Goal: Task Accomplishment & Management: Manage account settings

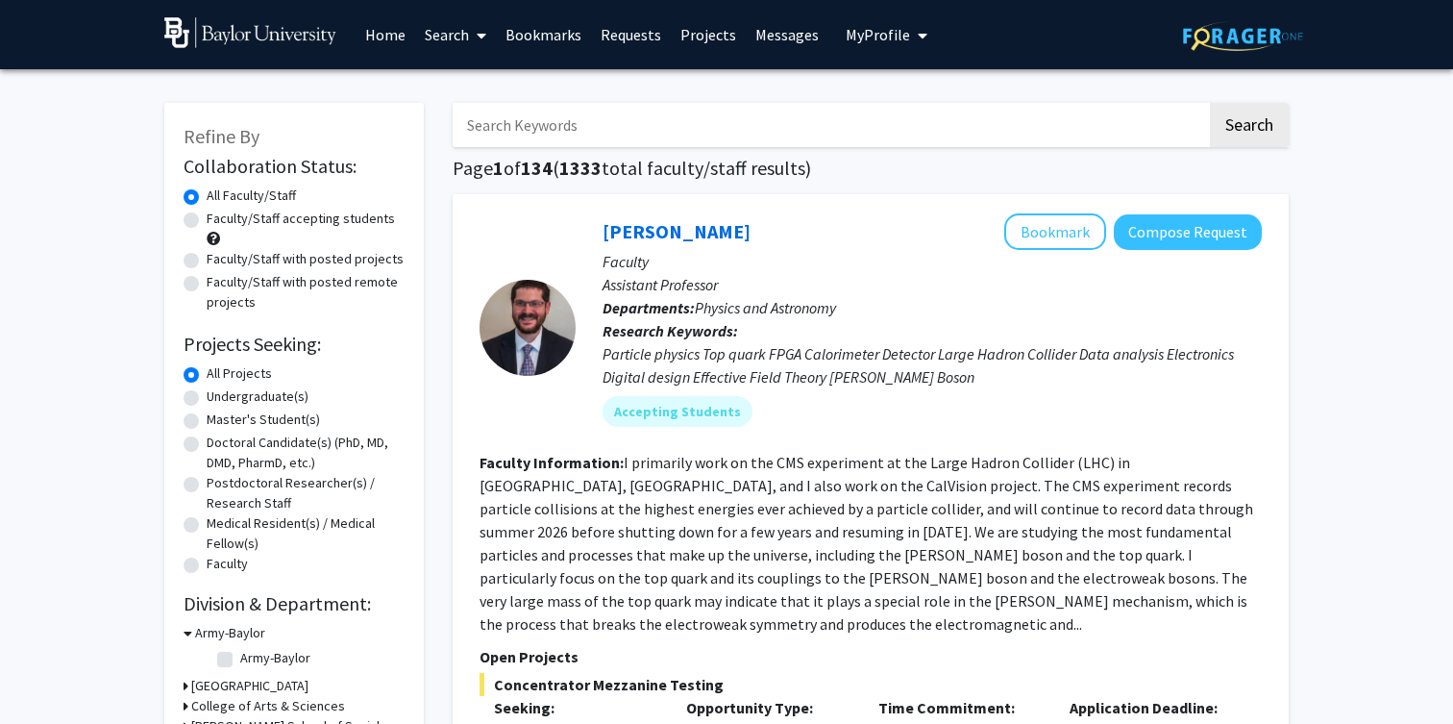
click at [389, 37] on link "Home" at bounding box center [386, 34] width 60 height 67
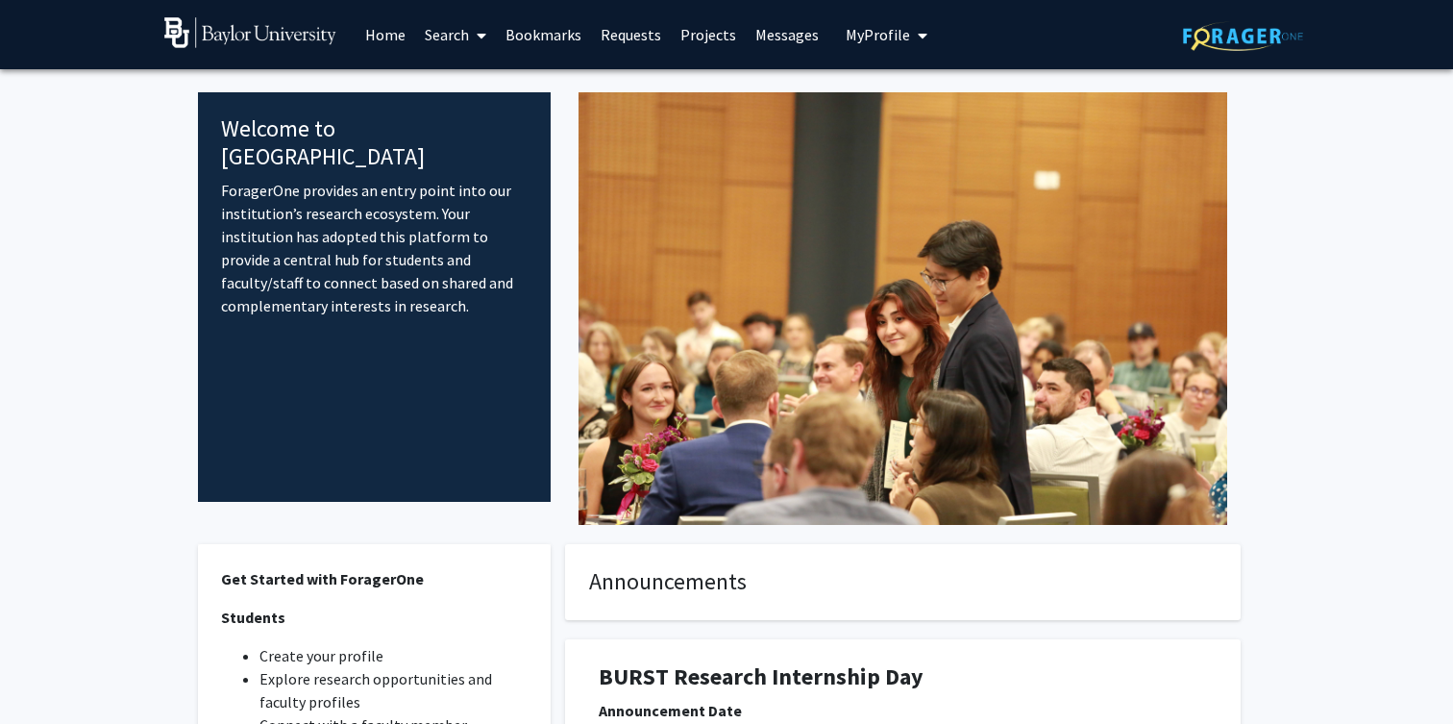
click at [910, 38] on span "My profile dropdown to access profile and logout" at bounding box center [918, 35] width 17 height 67
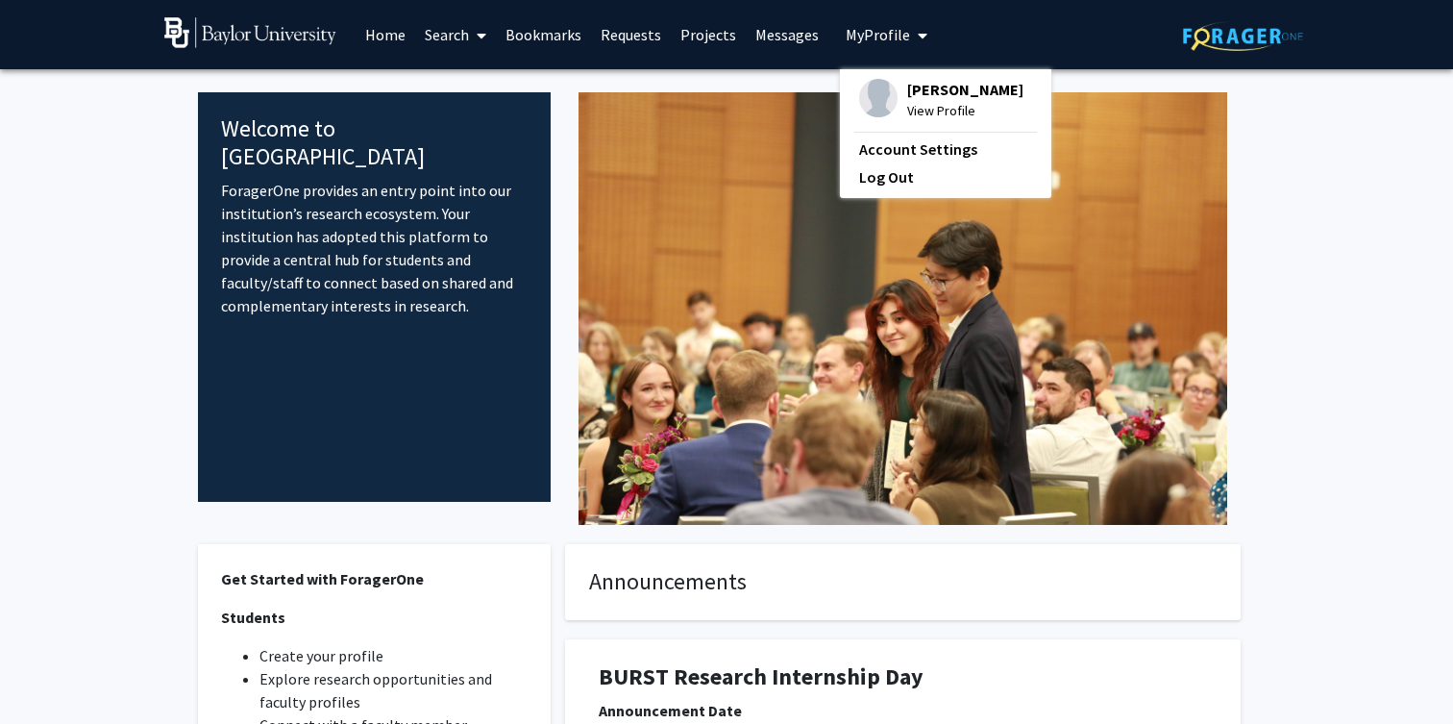
click at [907, 81] on span "[PERSON_NAME]" at bounding box center [965, 89] width 116 height 21
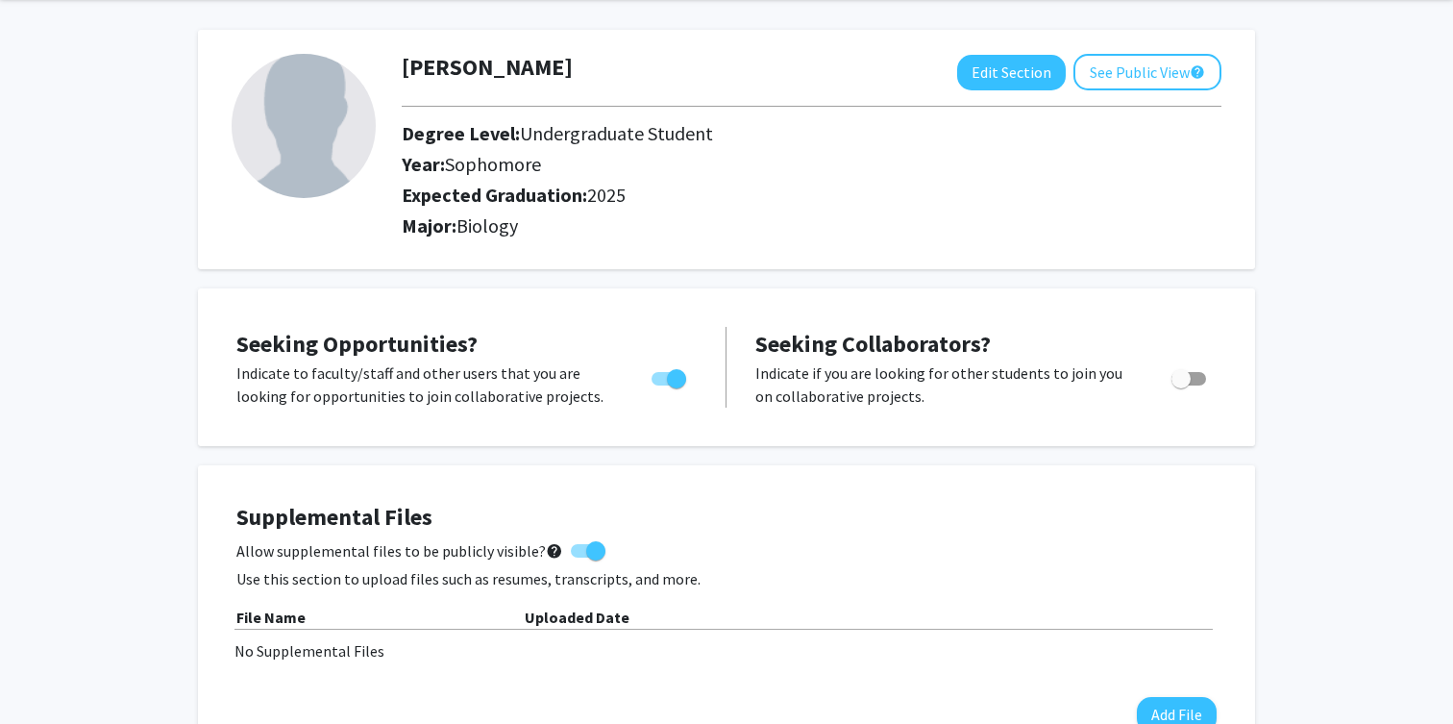
scroll to position [78, 0]
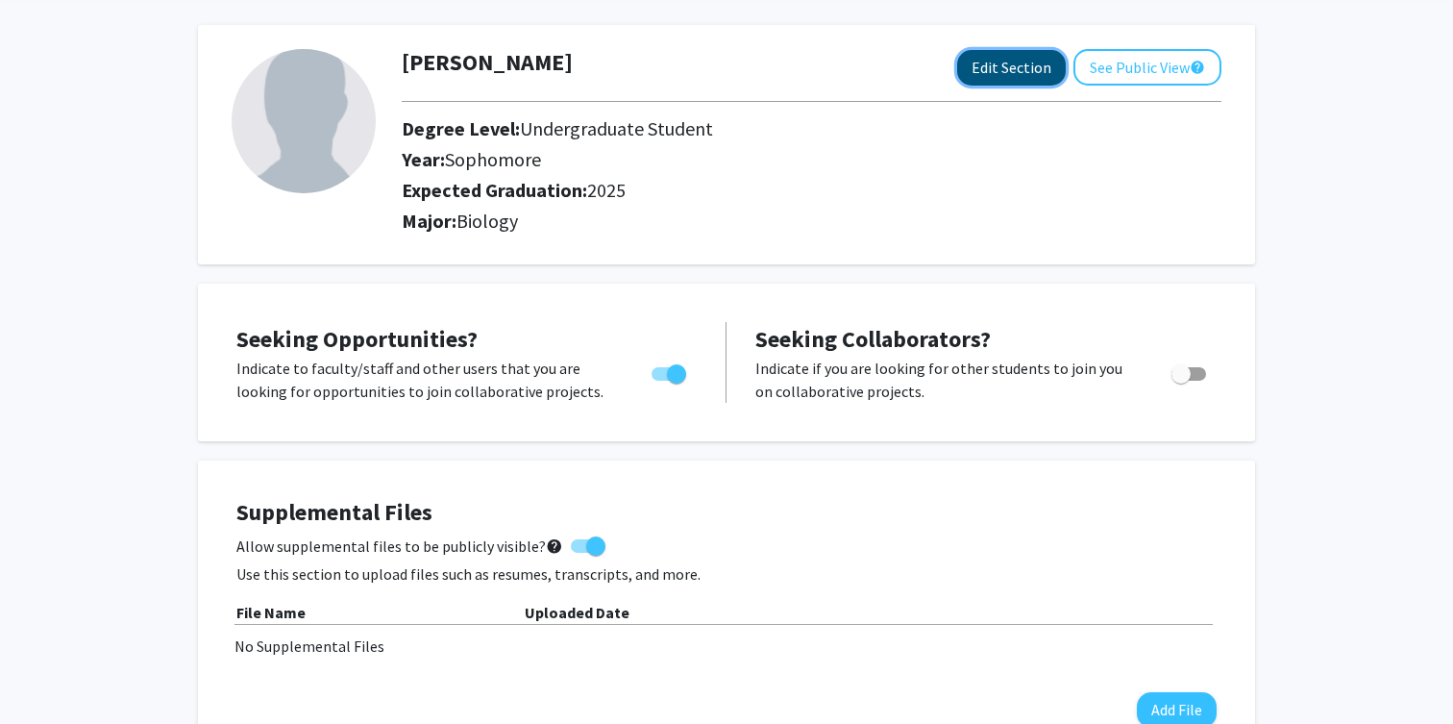
click at [1022, 65] on button "Edit Section" at bounding box center [1011, 68] width 109 height 36
select select "sophomore"
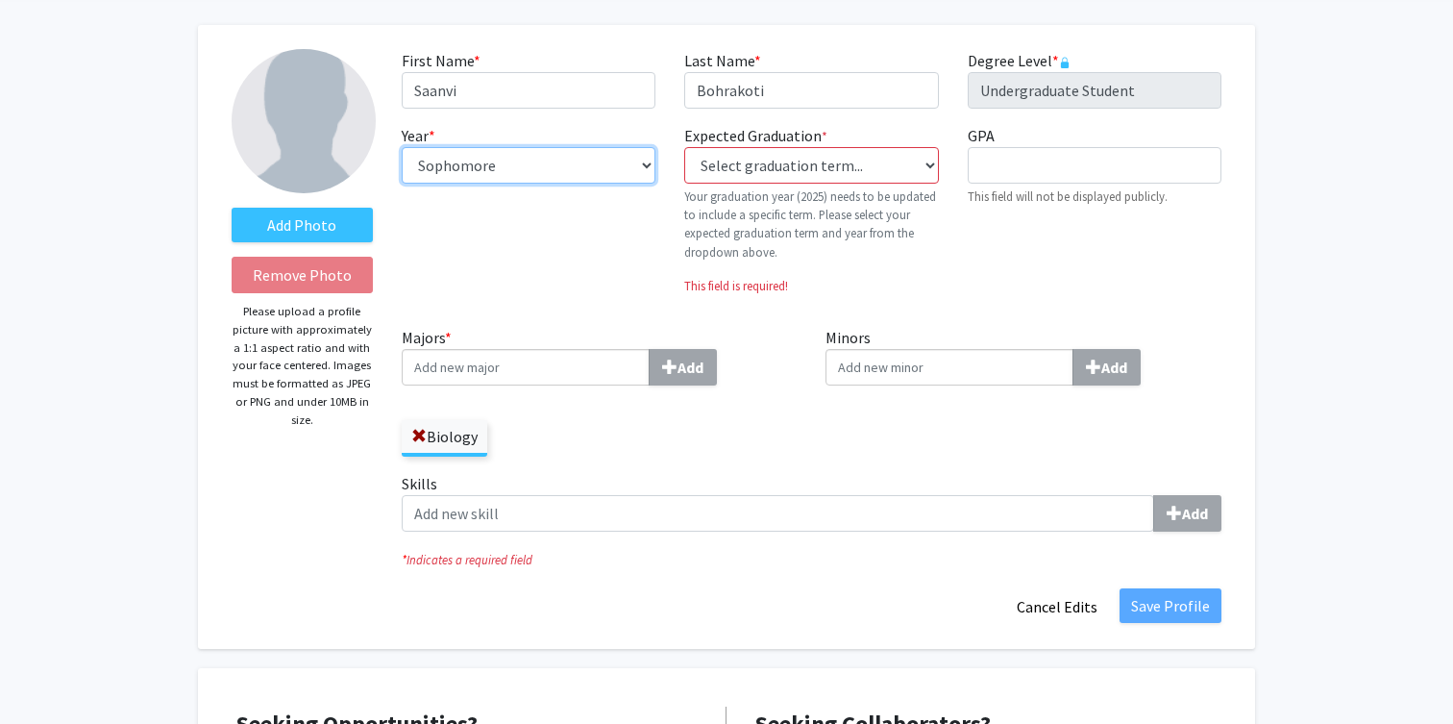
click at [458, 163] on select "--- First-year Sophomore Junior Senior Postbaccalaureate Certificate" at bounding box center [529, 165] width 254 height 37
click at [402, 147] on select "--- First-year Sophomore Junior Senior Postbaccalaureate Certificate" at bounding box center [529, 165] width 254 height 37
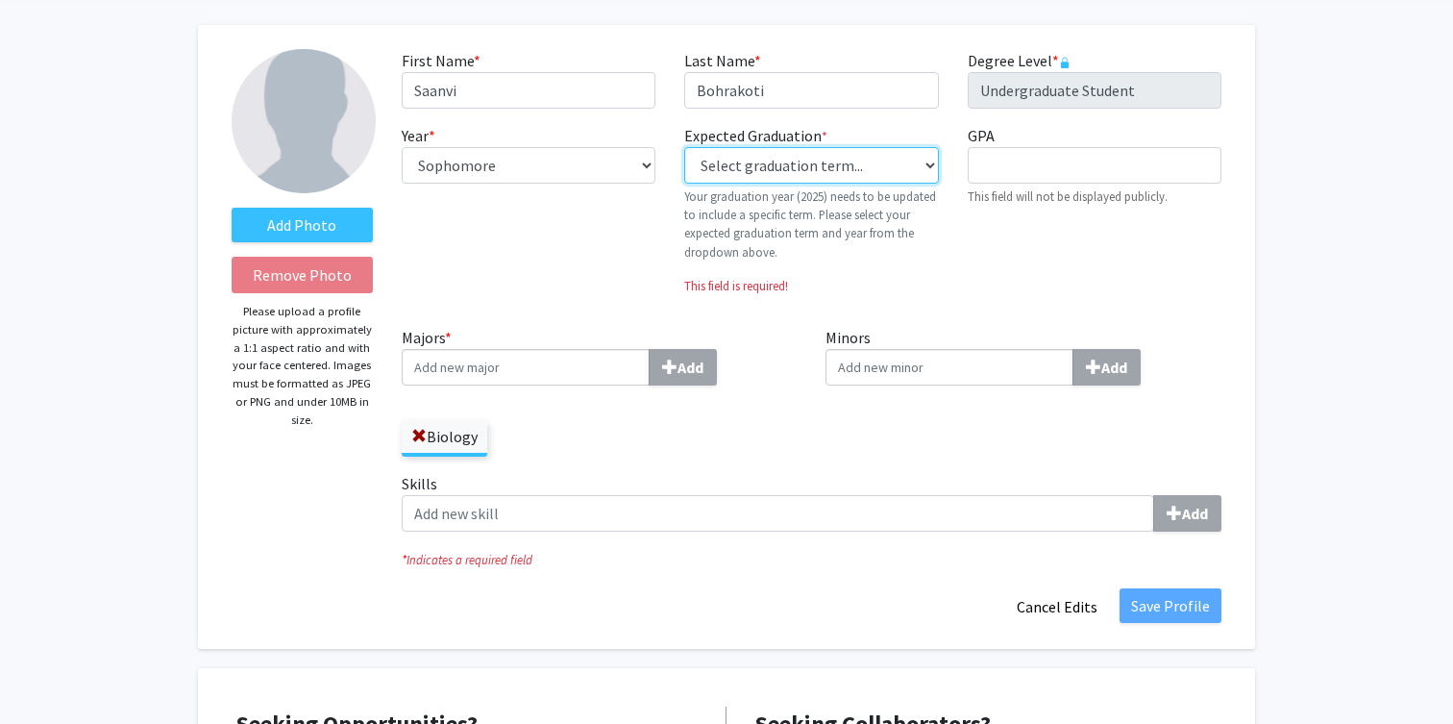
click at [758, 169] on select "Select graduation term... Previous: 2025 (Please select a specific term) Spring…" at bounding box center [811, 165] width 254 height 37
select select "46: spring_2029"
click at [684, 147] on select "Select graduation term... Previous: 2025 (Please select a specific term) Spring…" at bounding box center [811, 165] width 254 height 37
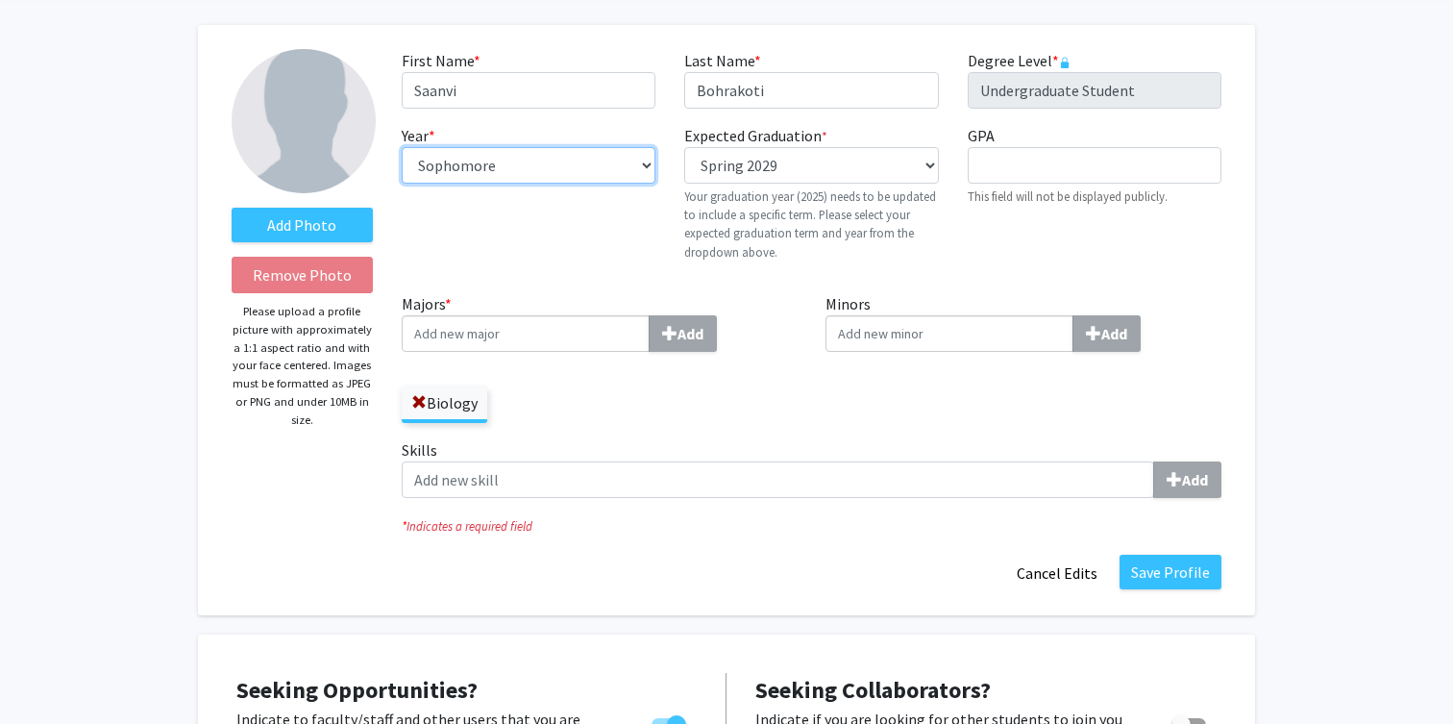
click at [537, 173] on select "--- First-year Sophomore Junior Senior Postbaccalaureate Certificate" at bounding box center [529, 165] width 254 height 37
select select "first-year"
click at [402, 147] on select "--- First-year Sophomore Junior Senior Postbaccalaureate Certificate" at bounding box center [529, 165] width 254 height 37
click at [513, 325] on input "Majors * Add" at bounding box center [526, 333] width 248 height 37
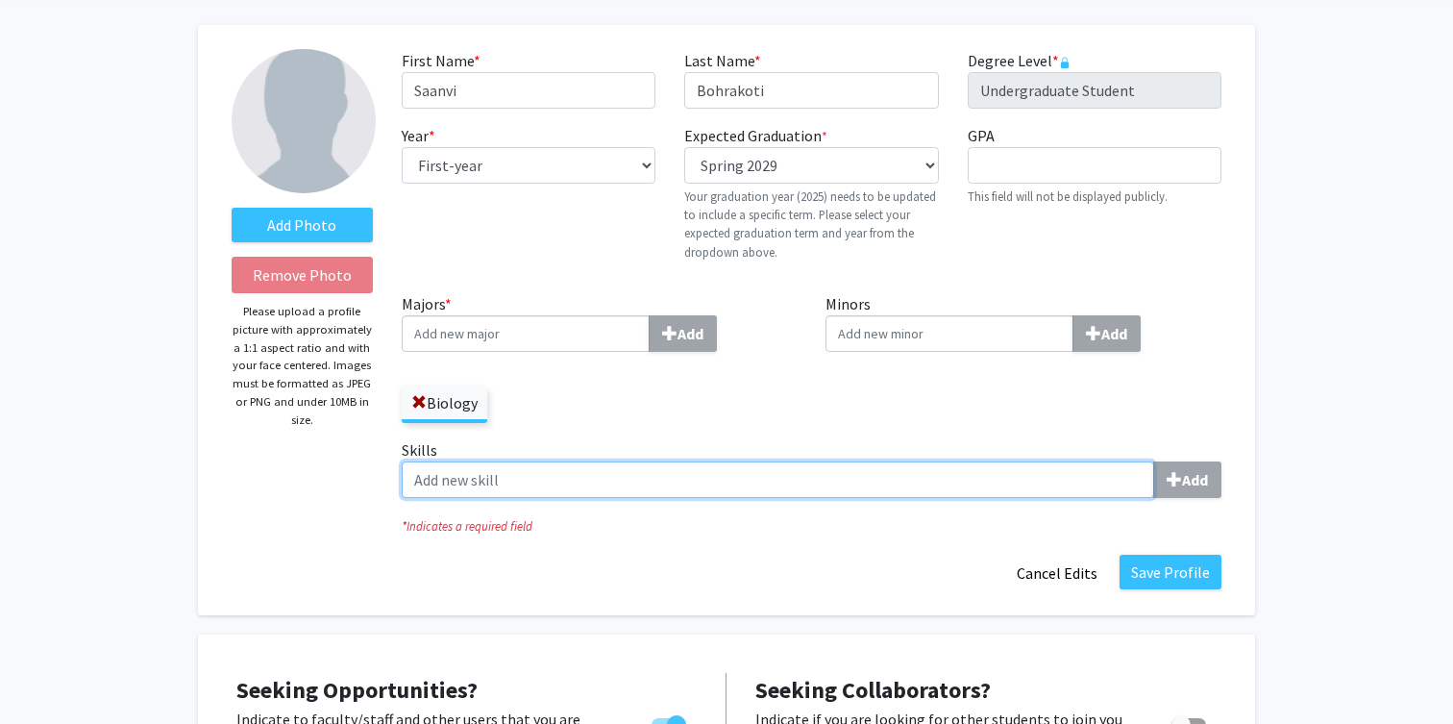
click at [750, 475] on input "Skills Add" at bounding box center [778, 479] width 752 height 37
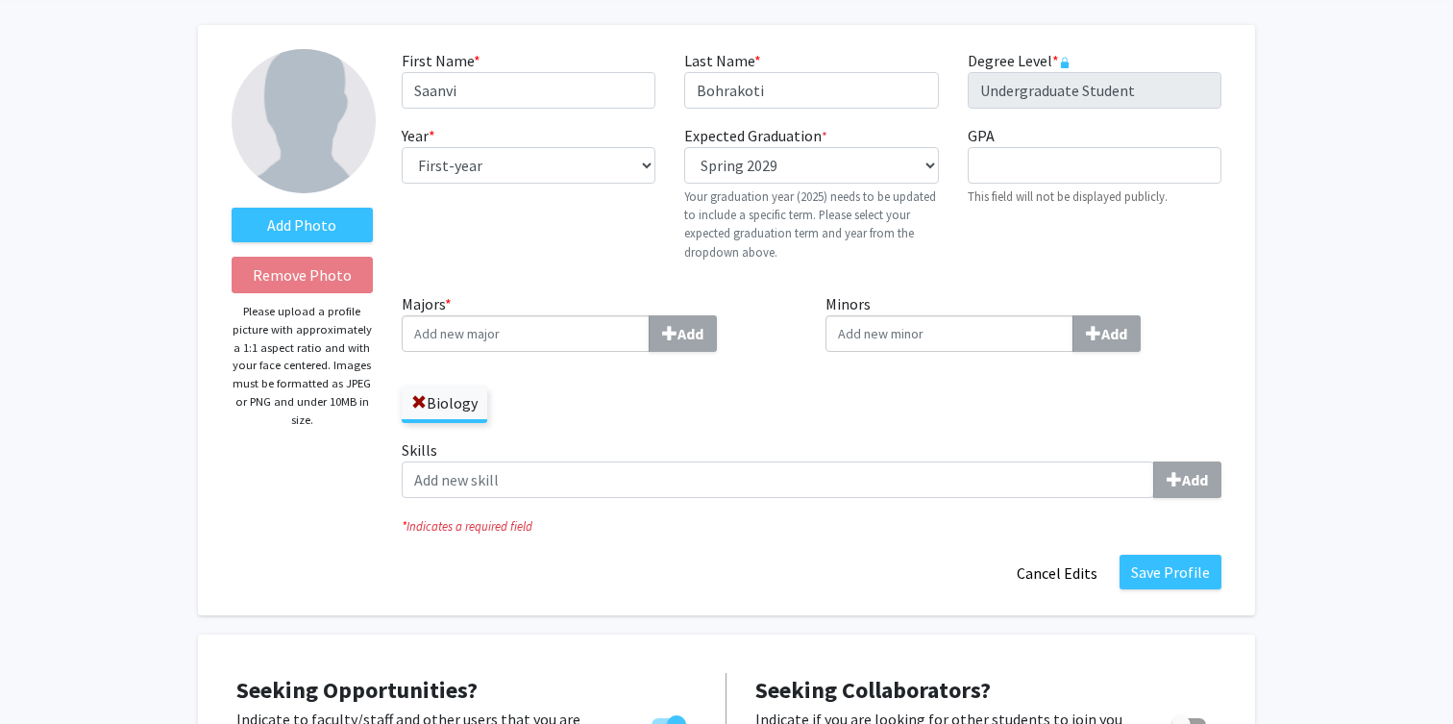
click at [705, 432] on div "Majors * Add Biology" at bounding box center [599, 365] width 425 height 146
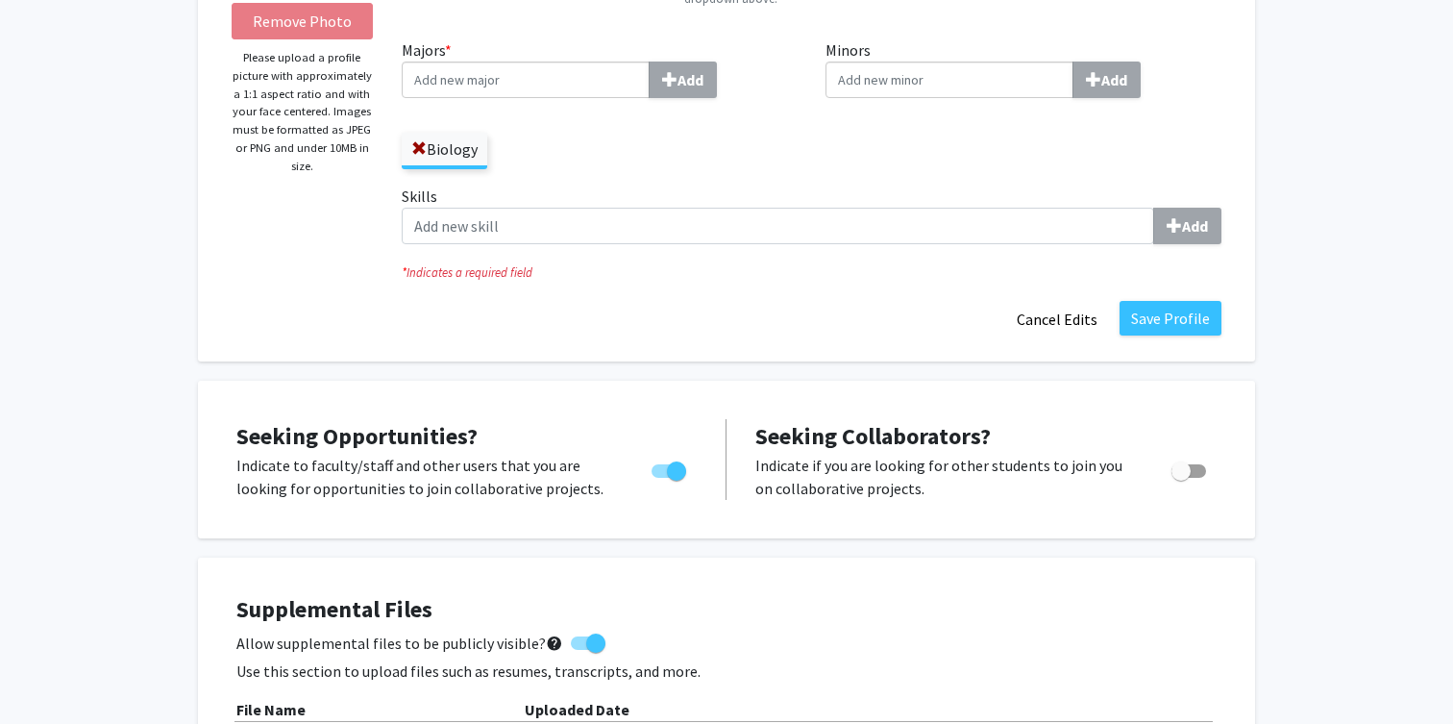
scroll to position [0, 0]
